Goal: Task Accomplishment & Management: Complete application form

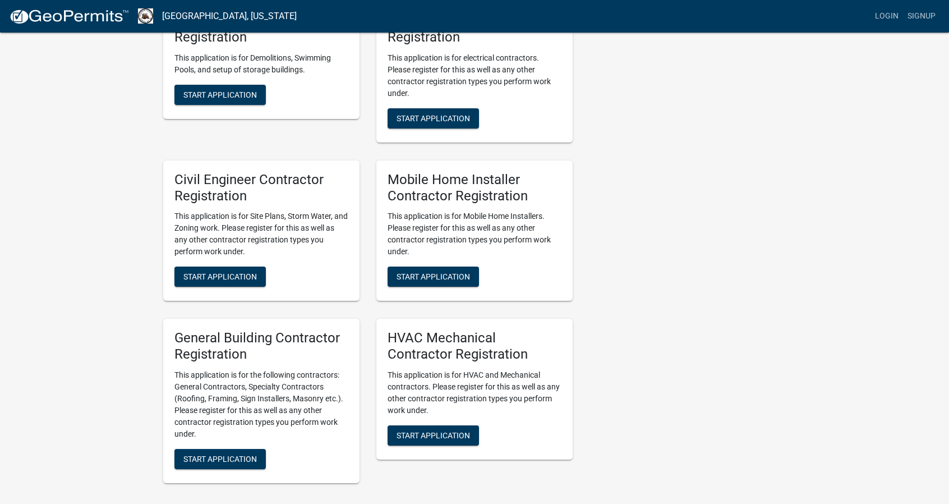
scroll to position [617, 0]
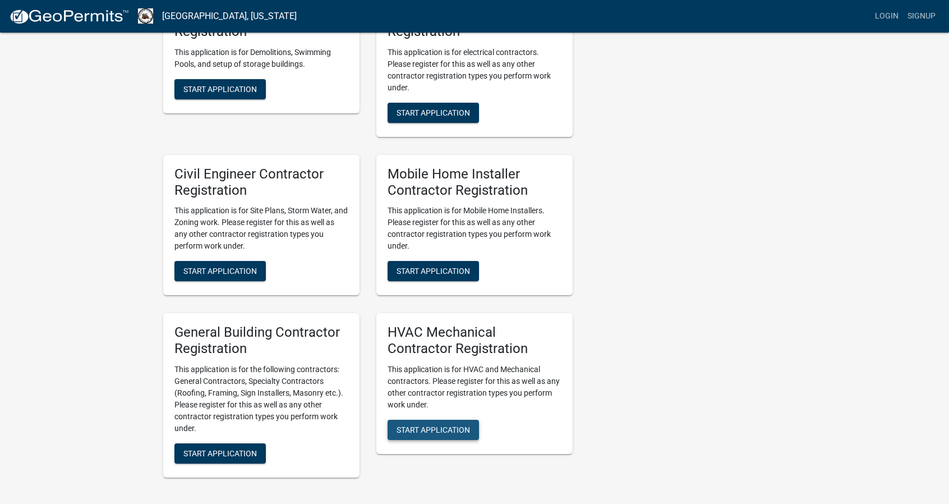
click at [428, 425] on span "Start Application" at bounding box center [433, 429] width 73 height 9
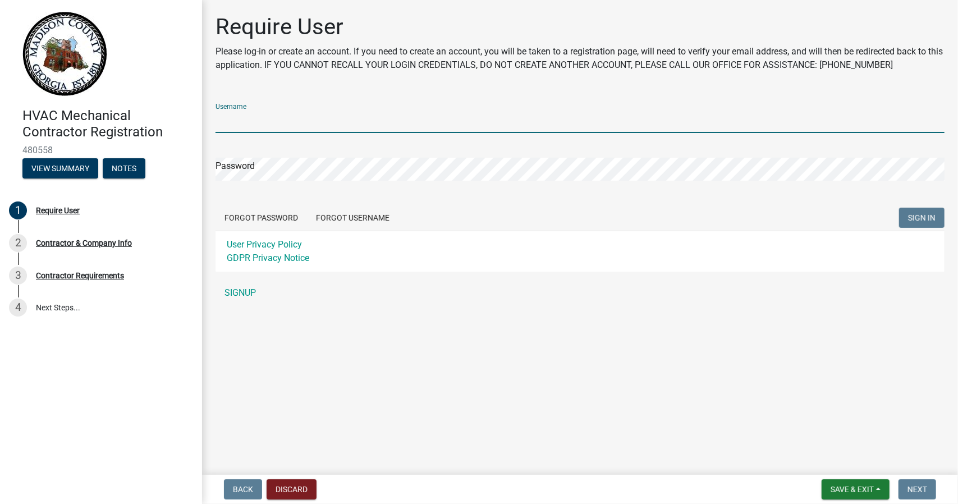
click at [256, 123] on input "Username" at bounding box center [579, 121] width 729 height 23
type input "rwintermuth"
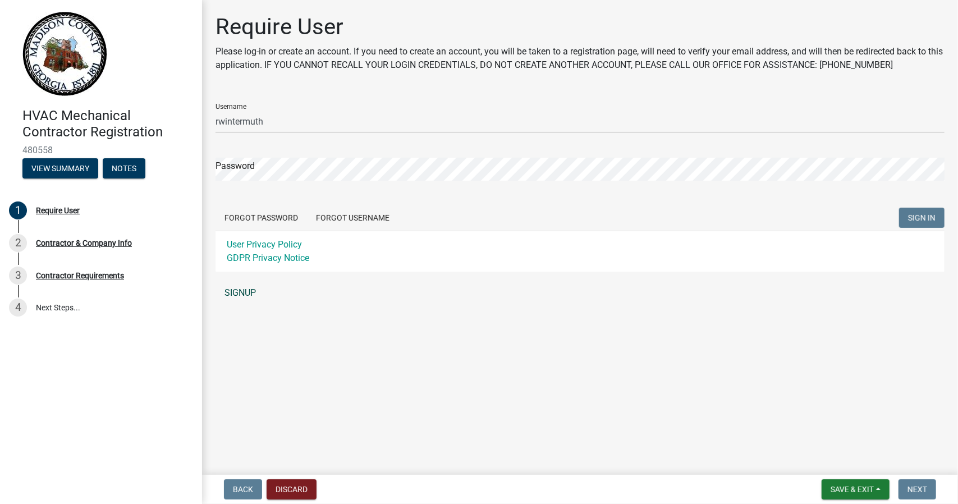
click at [242, 292] on link "SIGNUP" at bounding box center [579, 293] width 729 height 22
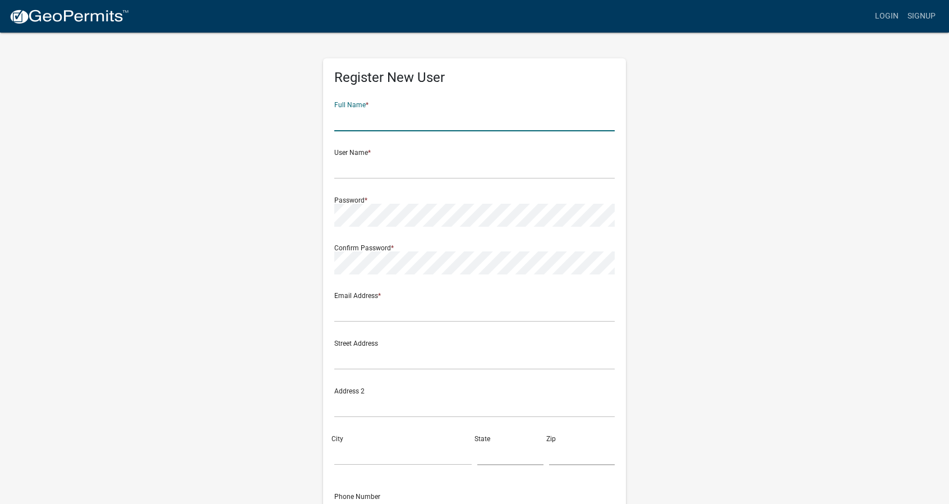
click at [394, 123] on input "text" at bounding box center [474, 119] width 281 height 23
type input "Richard Wintermuth"
type input "[EMAIL_ADDRESS][DOMAIN_NAME]"
type input "[STREET_ADDRESS]"
type input "[GEOGRAPHIC_DATA]"
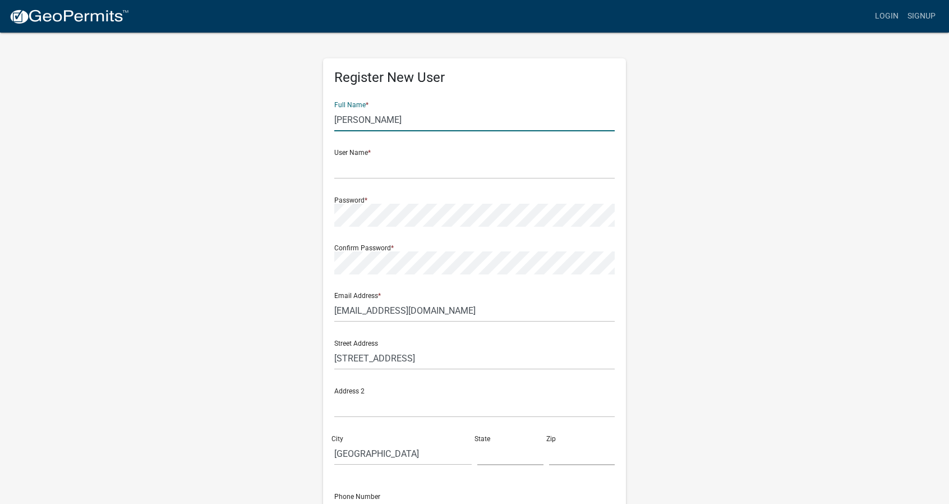
type input "GA"
type input "30052"
type input "4048490330"
click at [370, 170] on input "text" at bounding box center [474, 167] width 281 height 23
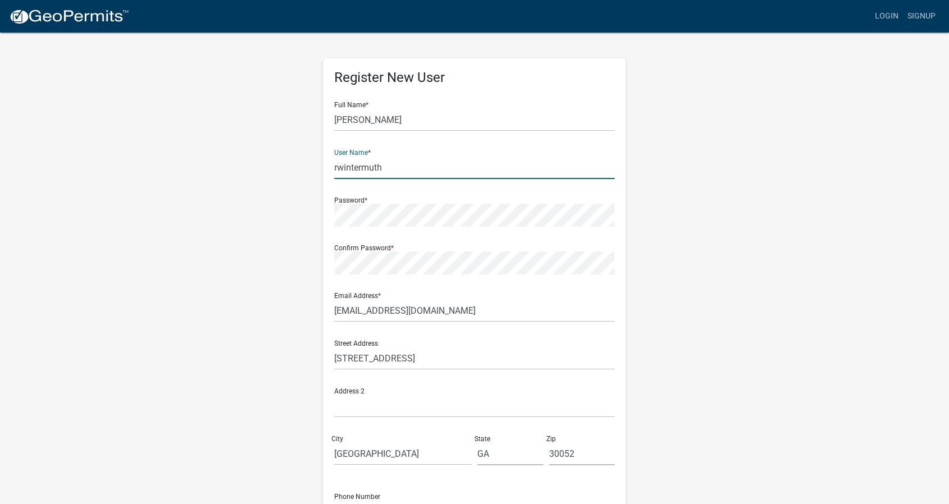
type input "rwintermuth"
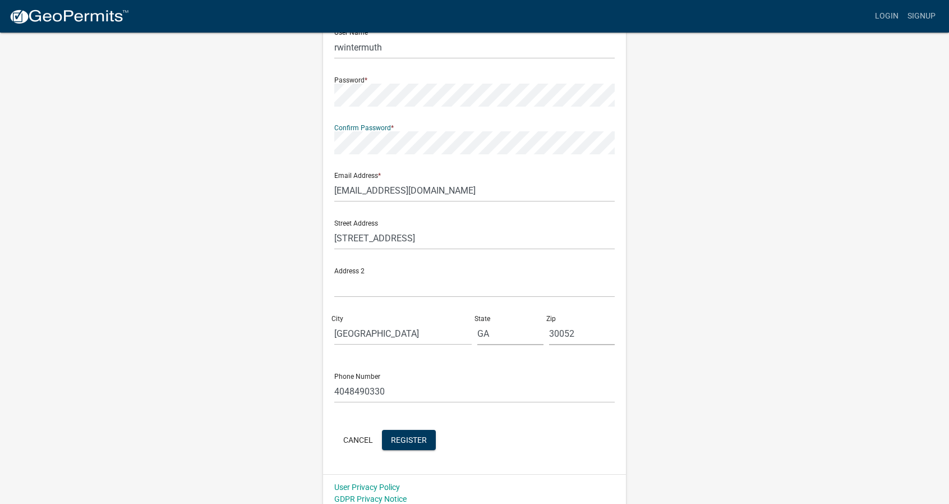
scroll to position [127, 0]
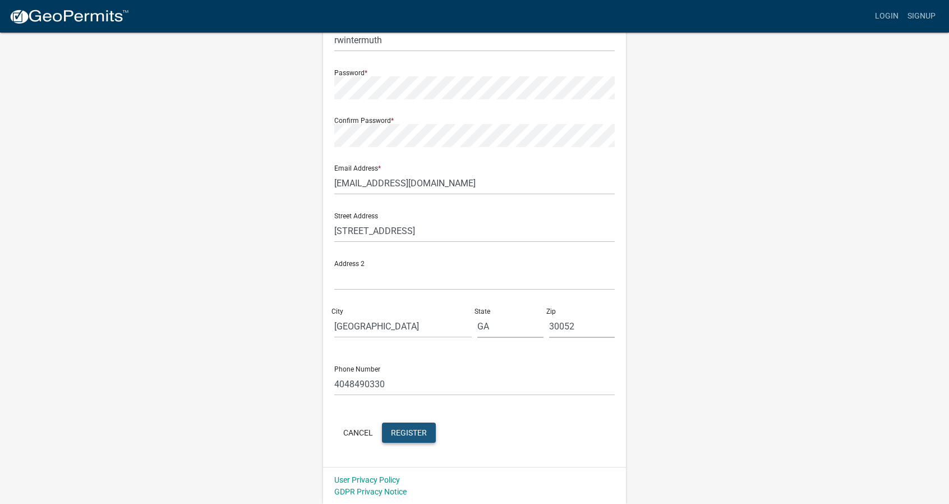
click at [402, 431] on span "Register" at bounding box center [409, 432] width 36 height 9
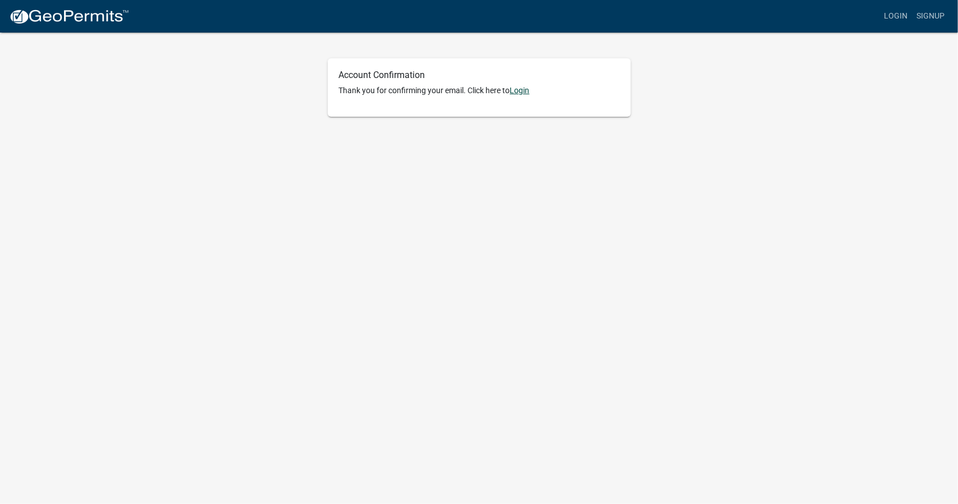
click at [522, 91] on link "Login" at bounding box center [520, 90] width 20 height 9
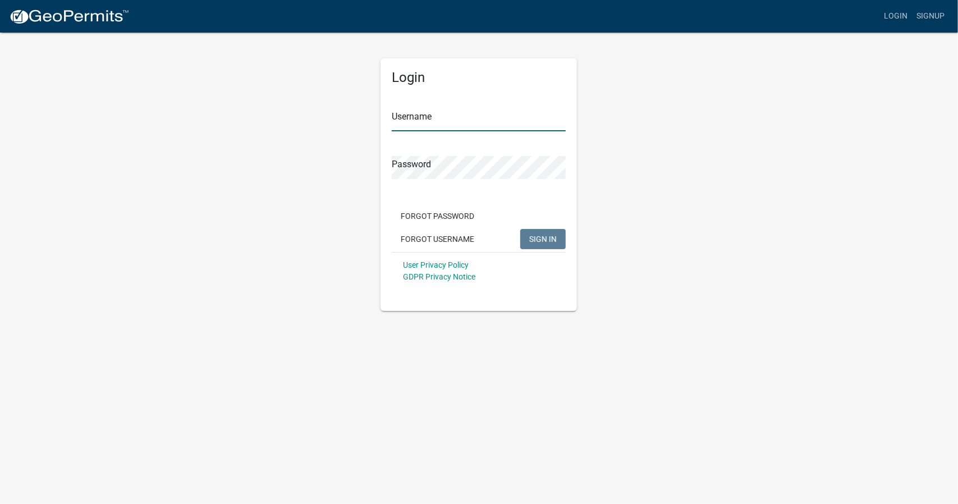
type input "rwintermuth"
click at [533, 238] on span "SIGN IN" at bounding box center [542, 238] width 27 height 9
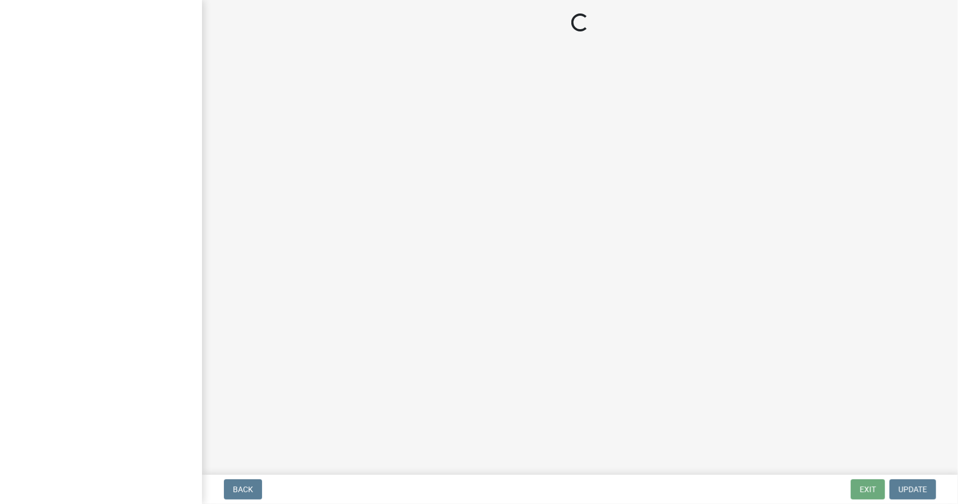
select select "GA"
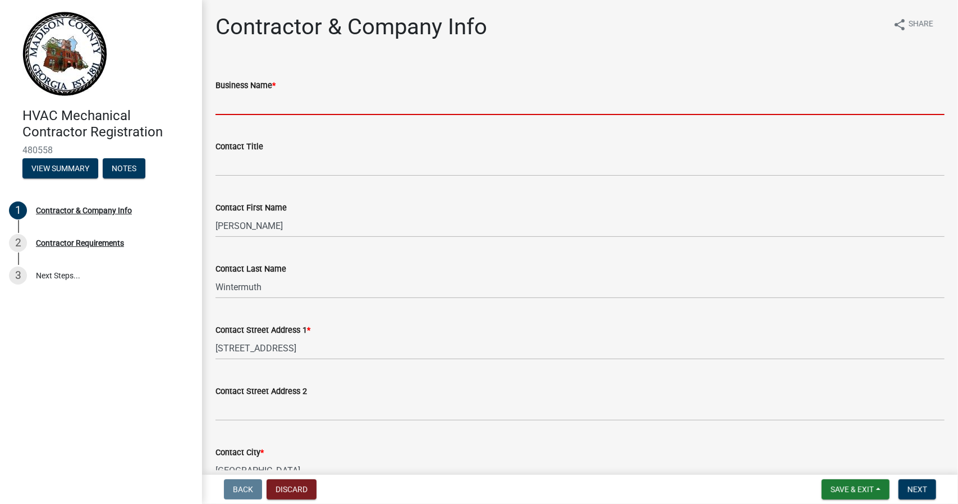
click at [299, 106] on input "Business Name *" at bounding box center [579, 103] width 729 height 23
type input "Interior Comfort Experts"
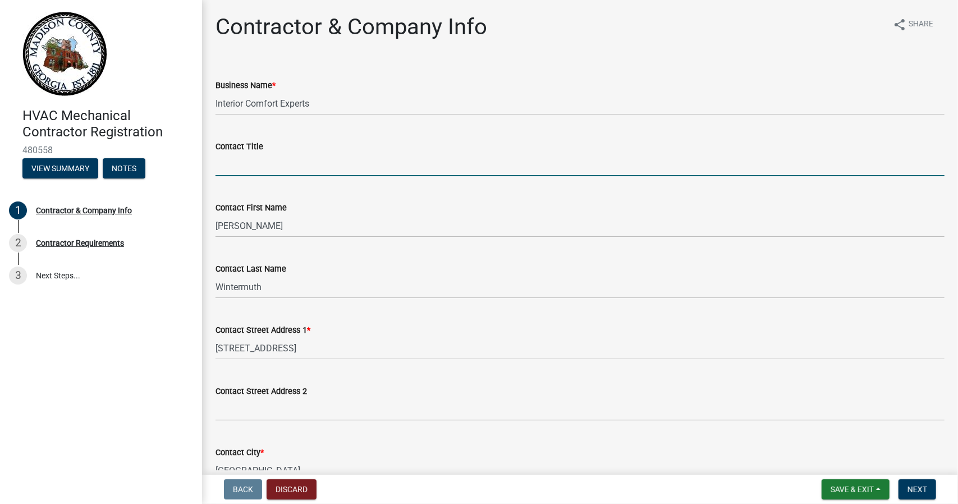
click at [256, 172] on input "Contact Title" at bounding box center [579, 164] width 729 height 23
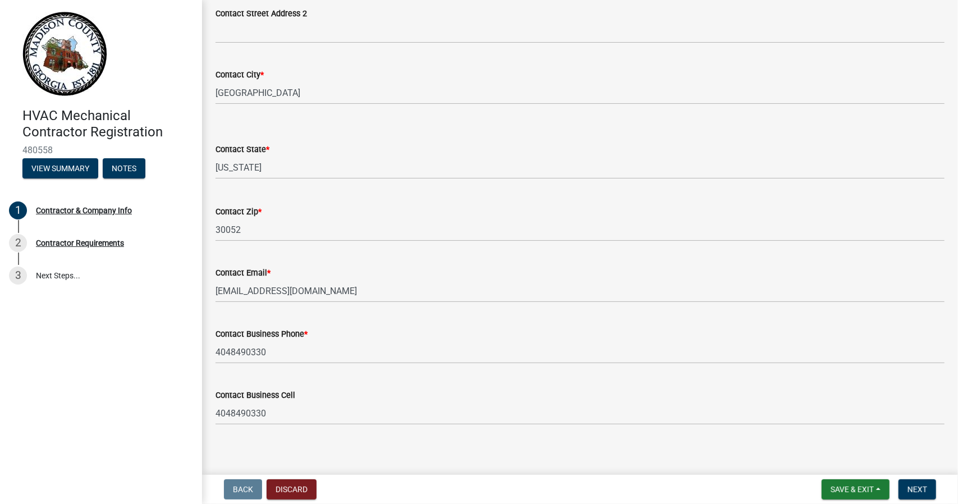
scroll to position [385, 0]
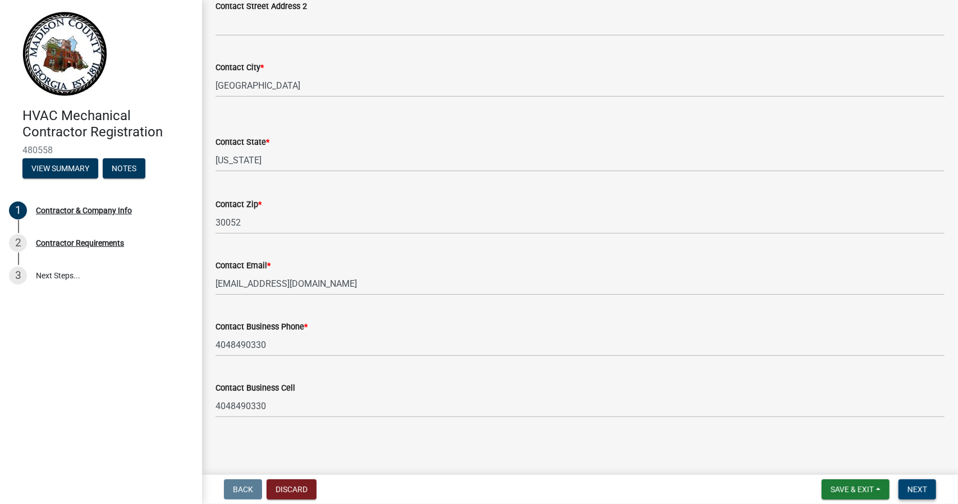
type input "Owner"
click at [910, 489] on span "Next" at bounding box center [917, 489] width 20 height 9
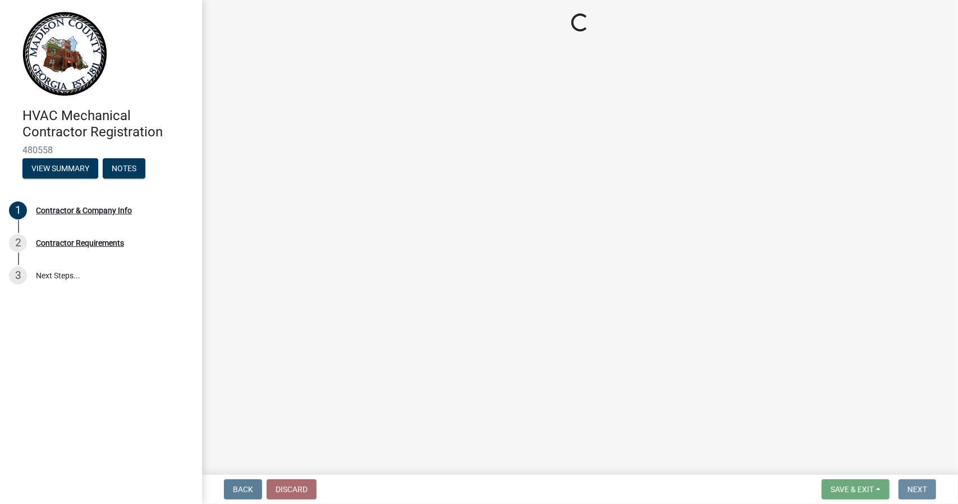
scroll to position [0, 0]
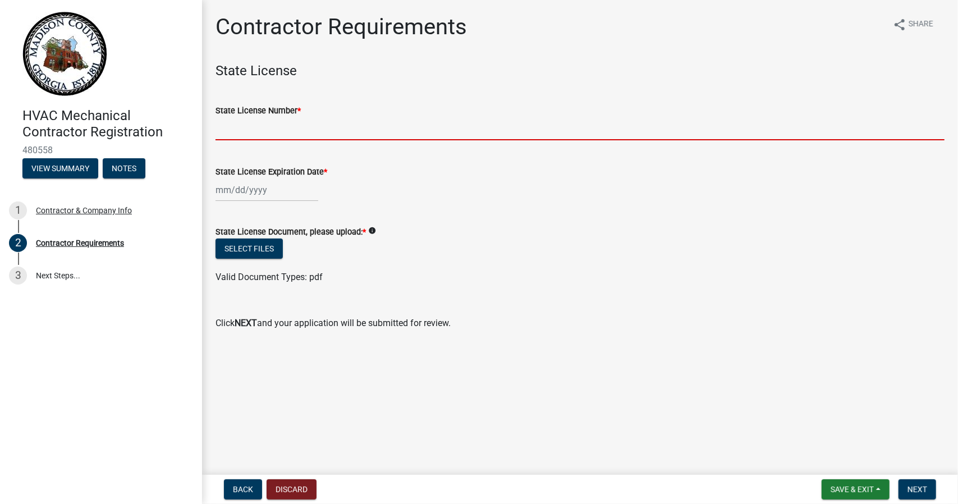
click at [268, 132] on input "State License Number *" at bounding box center [579, 128] width 729 height 23
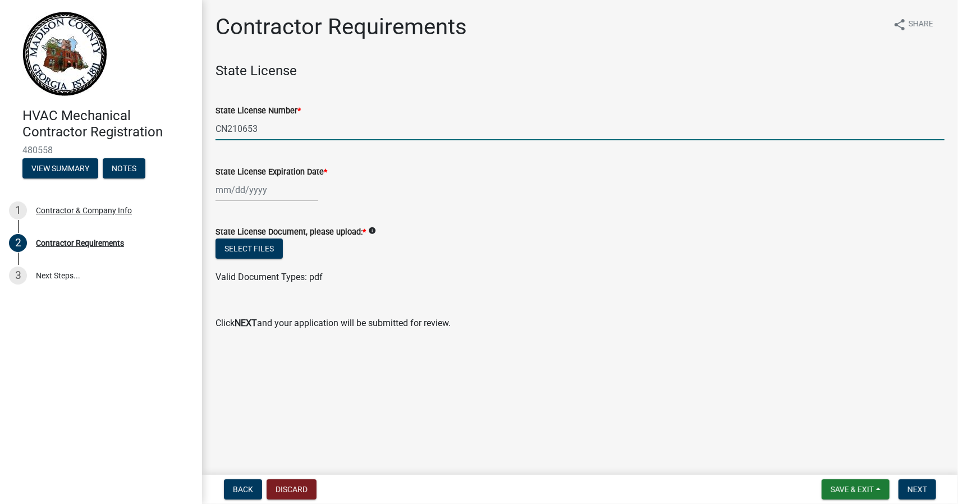
type input "CN210653"
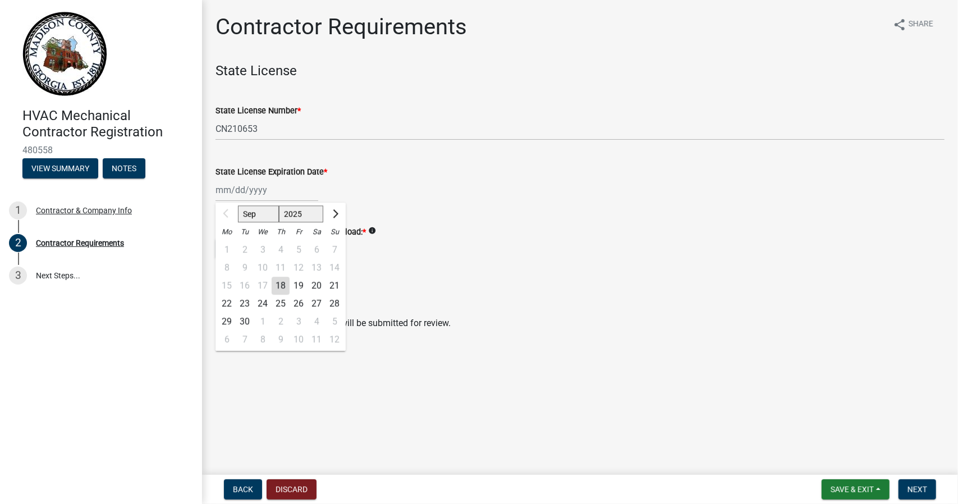
click at [246, 196] on div "Sep Oct Nov Dec 2025 2026 2027 2028 2029 2030 2031 2032 2033 2034 2035 2036 203…" at bounding box center [266, 189] width 103 height 23
click at [339, 210] on button "Next month" at bounding box center [334, 214] width 13 height 18
select select "11"
click at [335, 321] on div "30" at bounding box center [334, 321] width 18 height 18
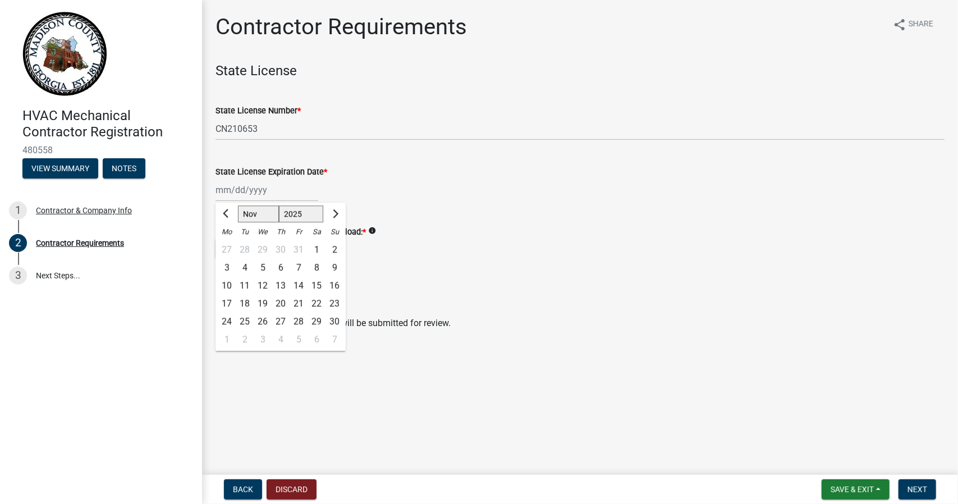
type input "11/30/2025"
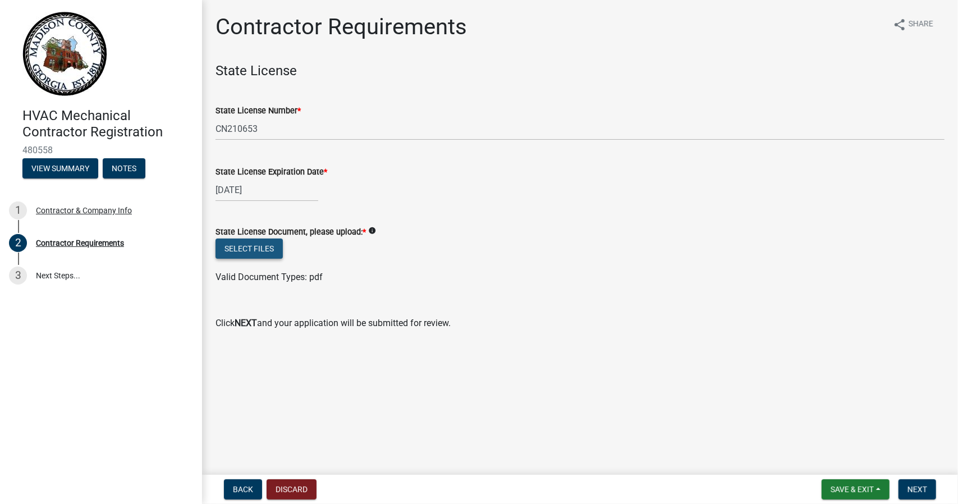
click at [254, 250] on button "Select files" at bounding box center [248, 248] width 67 height 20
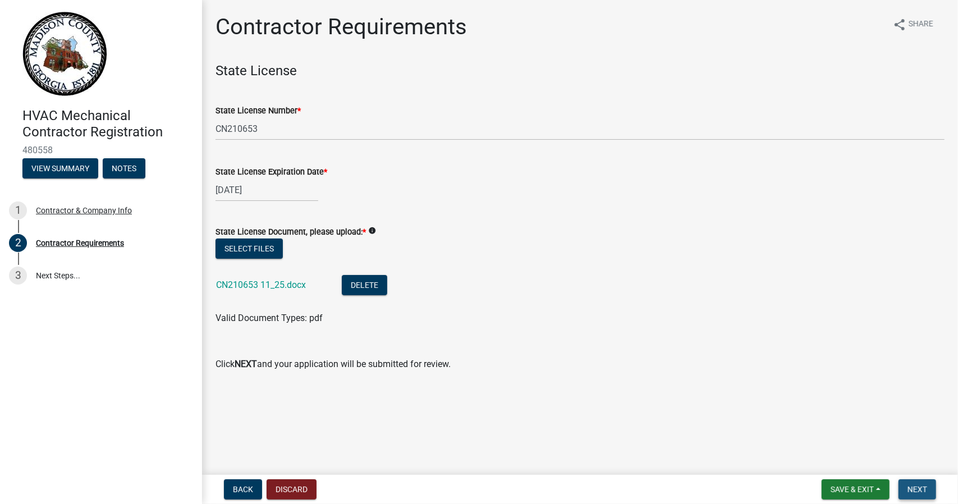
click at [920, 493] on span "Next" at bounding box center [917, 489] width 20 height 9
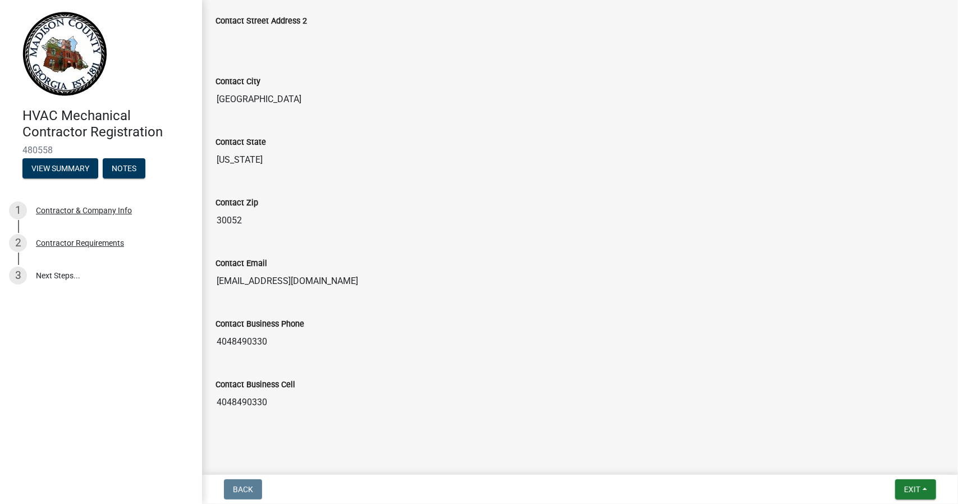
scroll to position [444, 0]
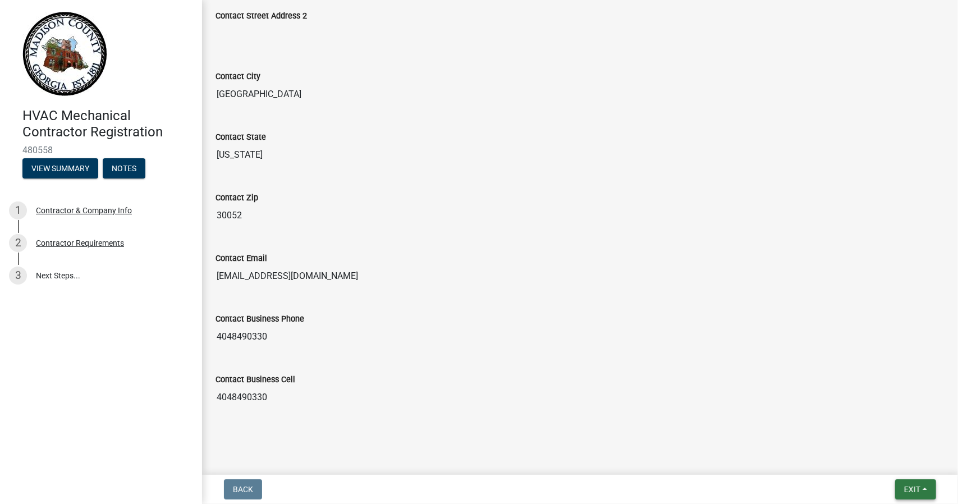
click at [909, 486] on span "Exit" at bounding box center [912, 489] width 16 height 9
click at [885, 461] on button "Save & Exit" at bounding box center [892, 460] width 90 height 27
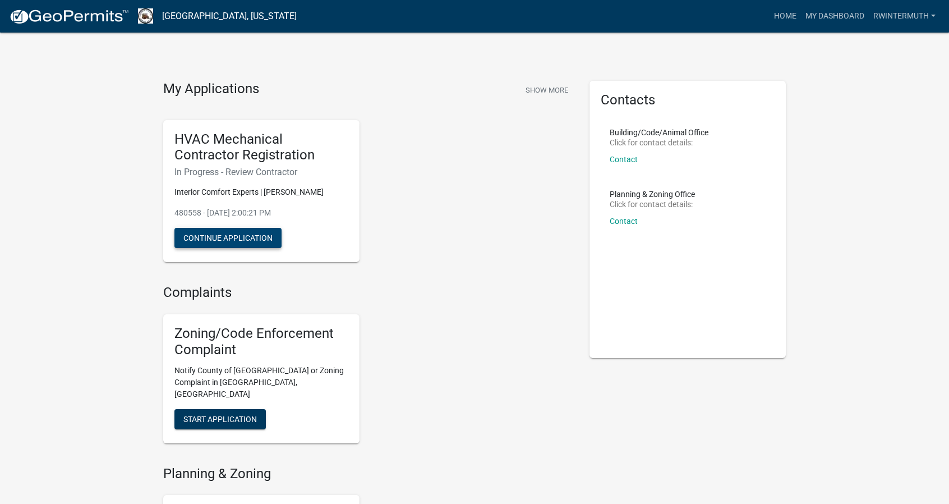
scroll to position [56, 0]
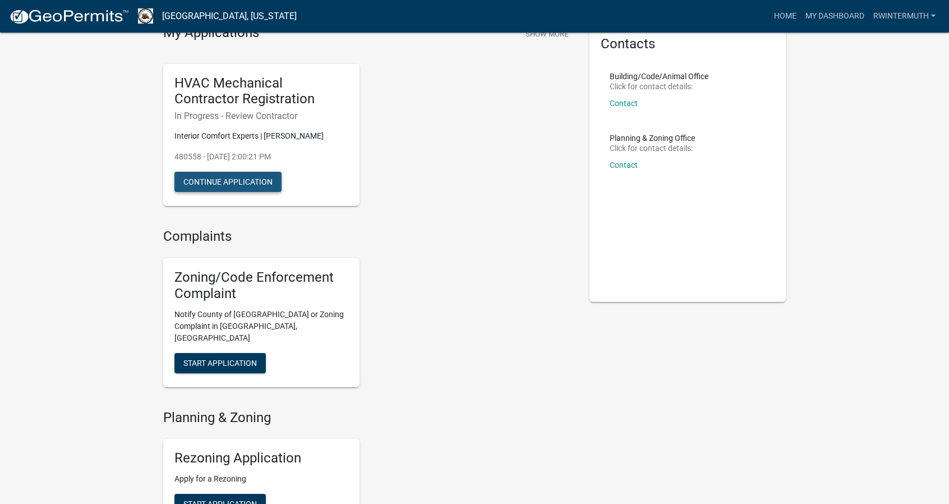
click at [231, 180] on button "Continue Application" at bounding box center [227, 182] width 107 height 20
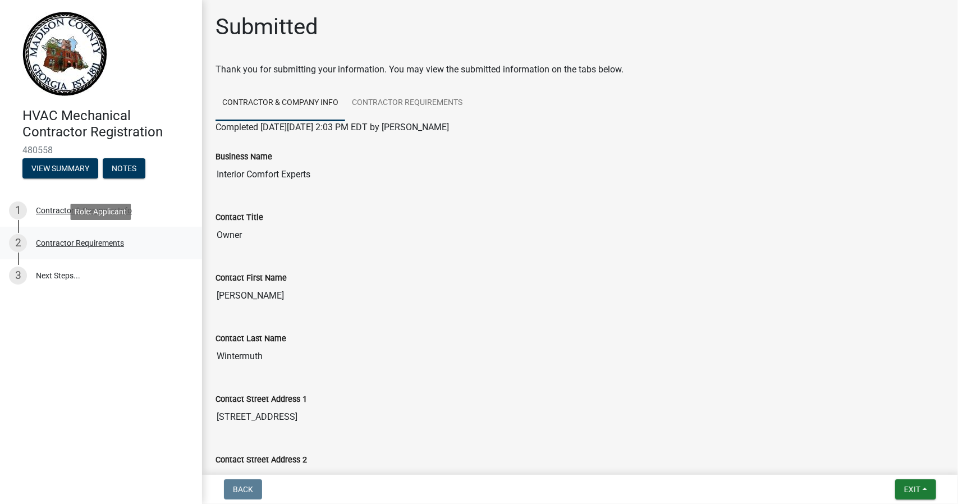
click at [80, 241] on div "Contractor Requirements" at bounding box center [80, 243] width 88 height 8
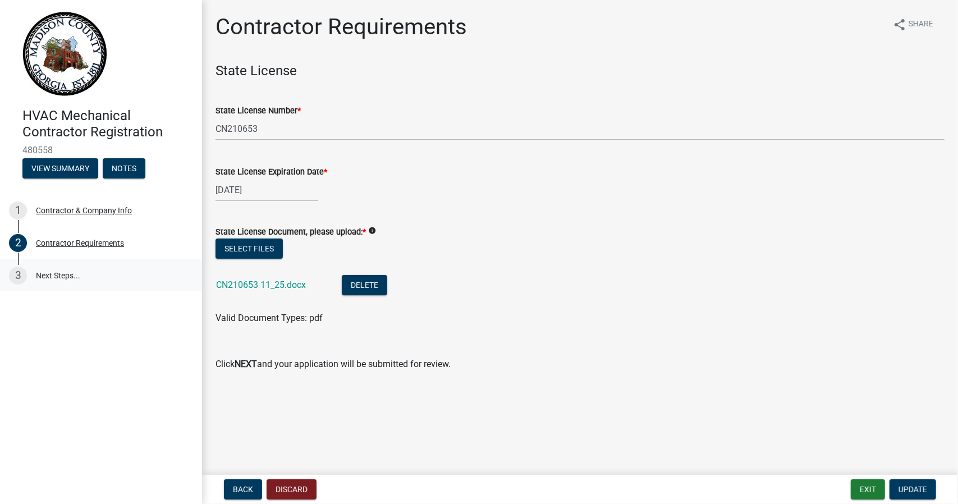
click at [52, 274] on link "3 Next Steps..." at bounding box center [101, 275] width 202 height 33
click at [69, 167] on button "View Summary" at bounding box center [60, 168] width 76 height 20
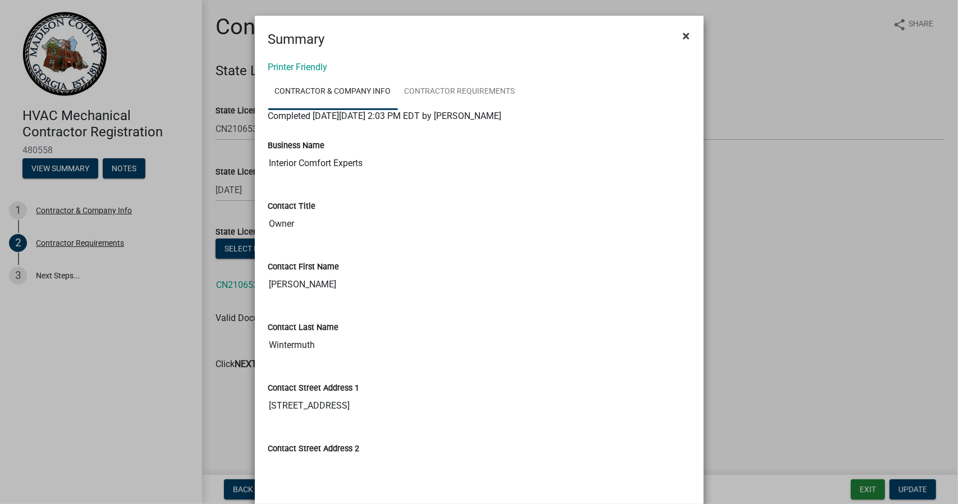
click at [683, 38] on span "×" at bounding box center [686, 36] width 7 height 16
